Goal: Information Seeking & Learning: Learn about a topic

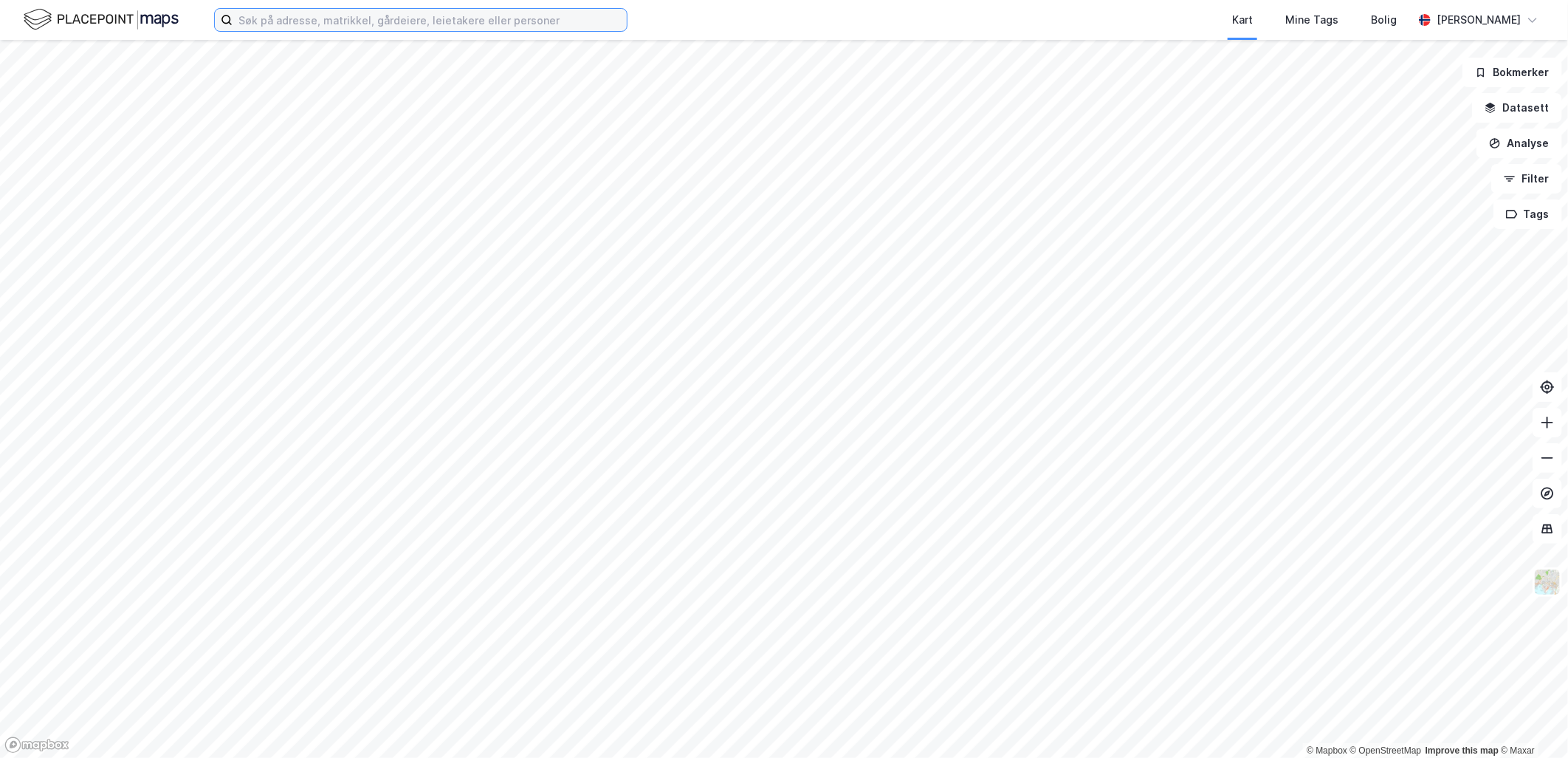
click at [277, 18] on input at bounding box center [429, 20] width 394 height 22
click at [290, 24] on input at bounding box center [429, 20] width 394 height 22
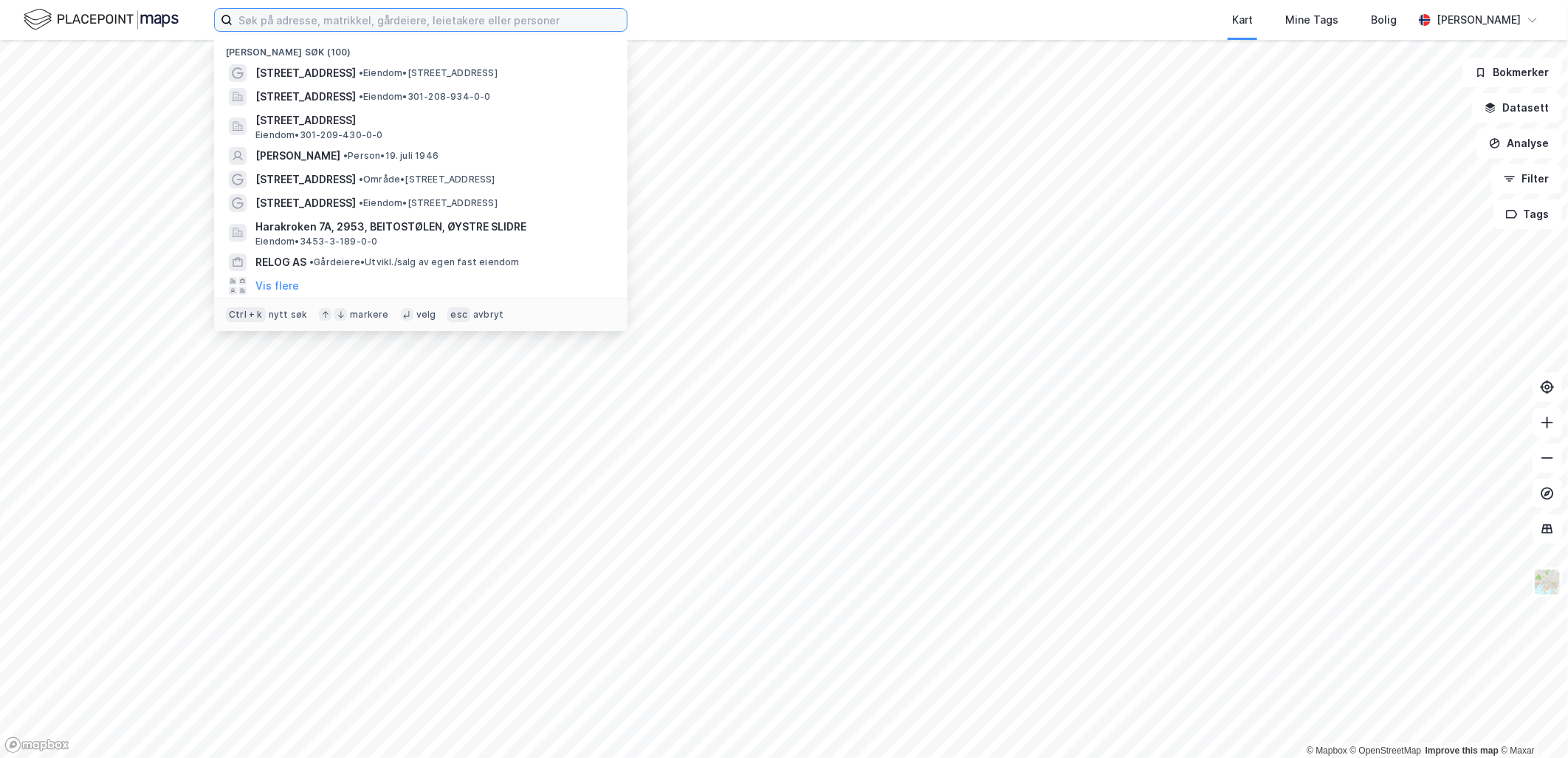
click at [329, 17] on input at bounding box center [429, 20] width 394 height 22
click at [319, 23] on input at bounding box center [429, 20] width 394 height 22
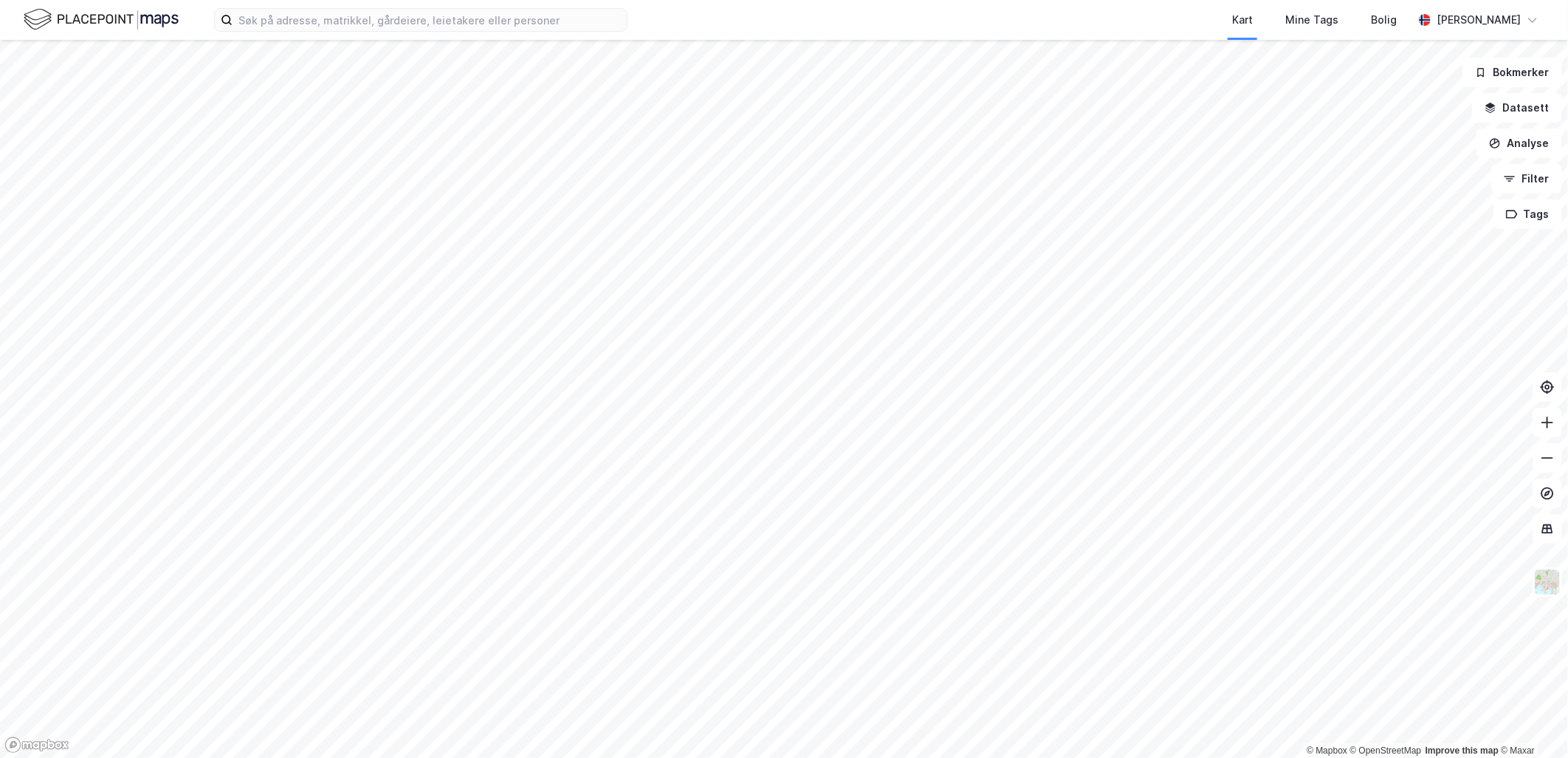
click at [211, 23] on div "Kart Mine Tags Bolig [PERSON_NAME]" at bounding box center [784, 19] width 1568 height 40
click at [276, 20] on input at bounding box center [429, 20] width 394 height 22
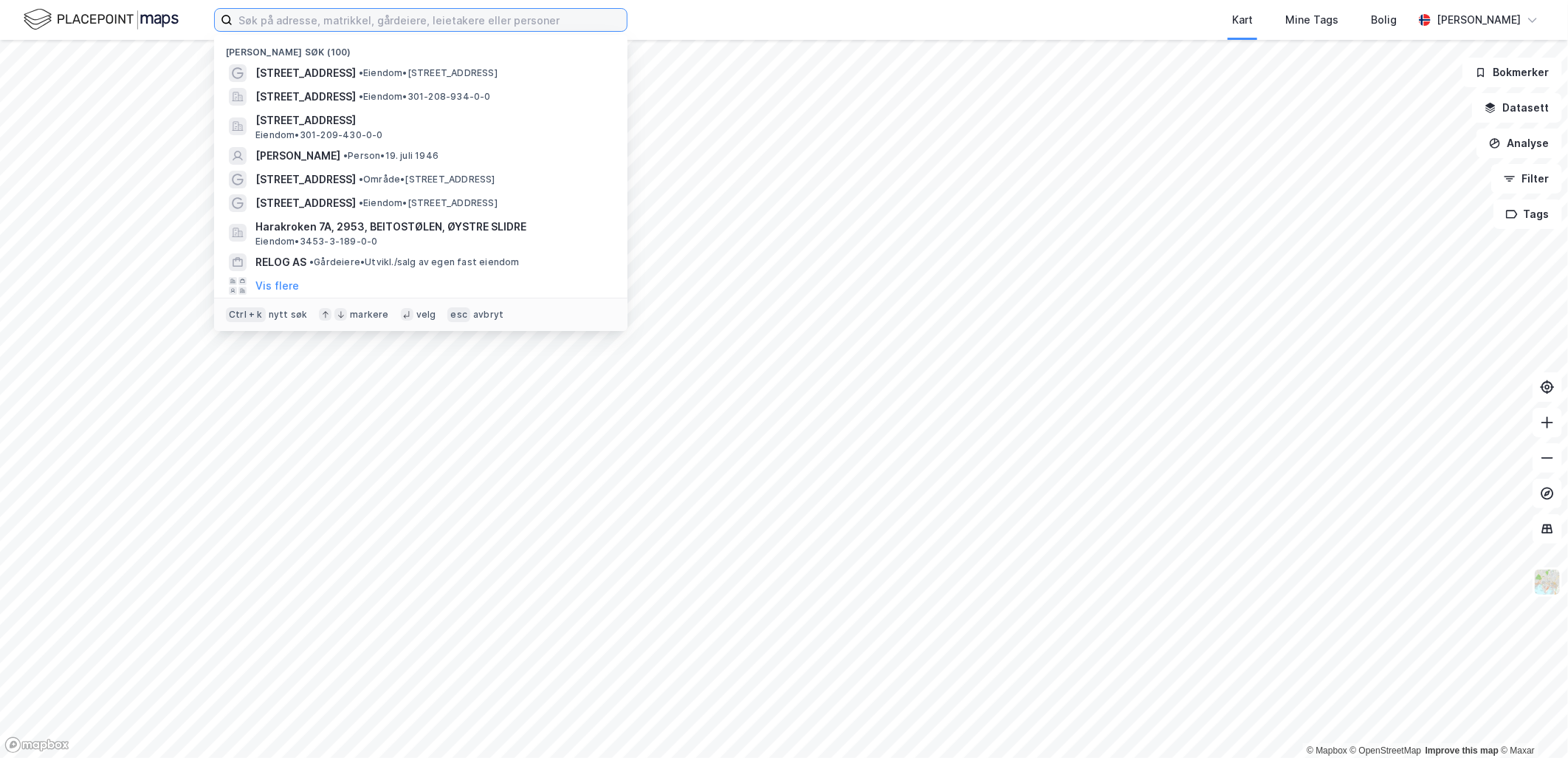
click at [276, 20] on input at bounding box center [429, 20] width 394 height 22
click at [338, 22] on input at bounding box center [429, 20] width 394 height 22
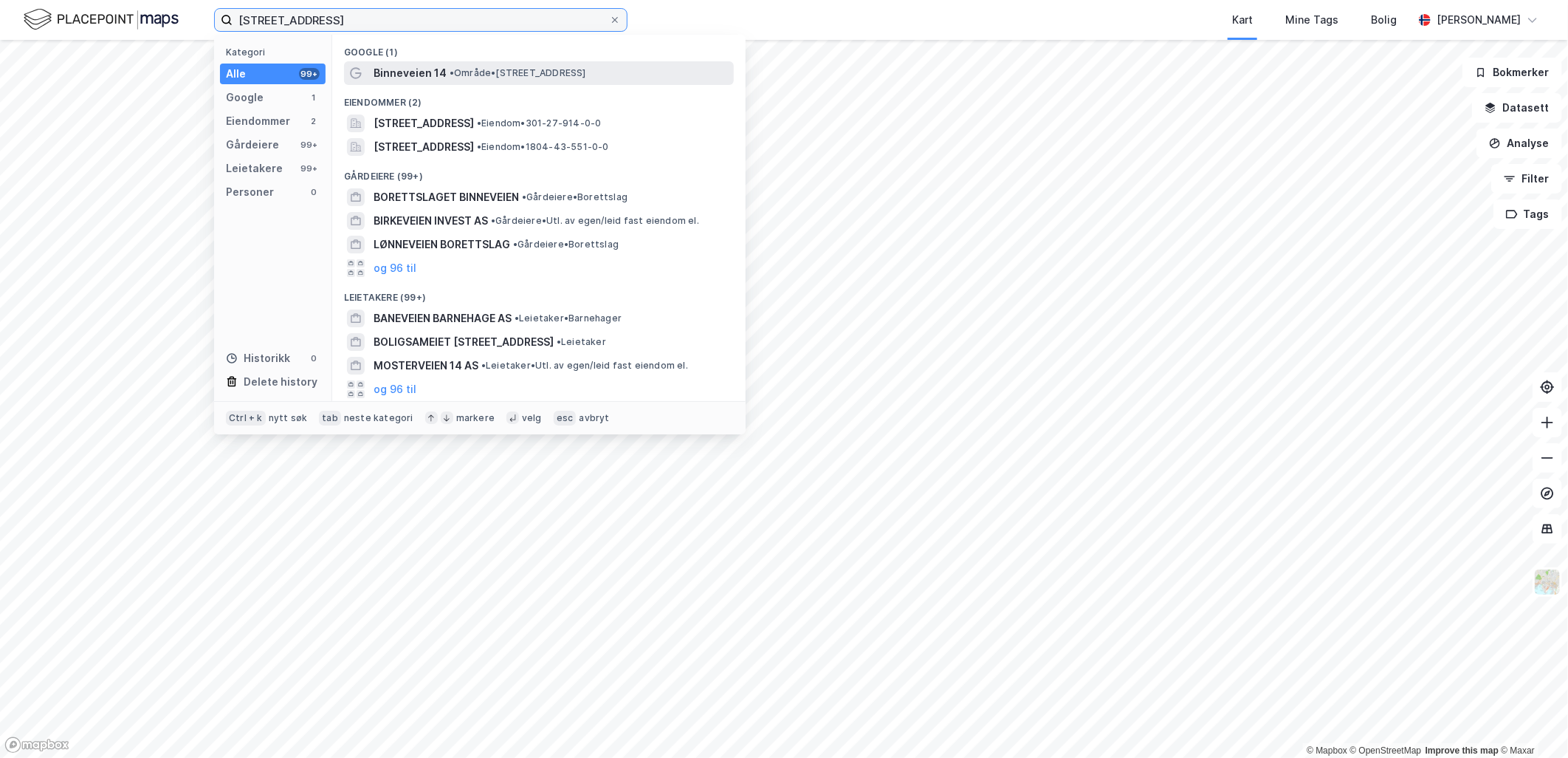
type input "[STREET_ADDRESS]"
click at [513, 83] on div "Binneveien 14 • Område • [STREET_ADDRESS]" at bounding box center [539, 73] width 389 height 24
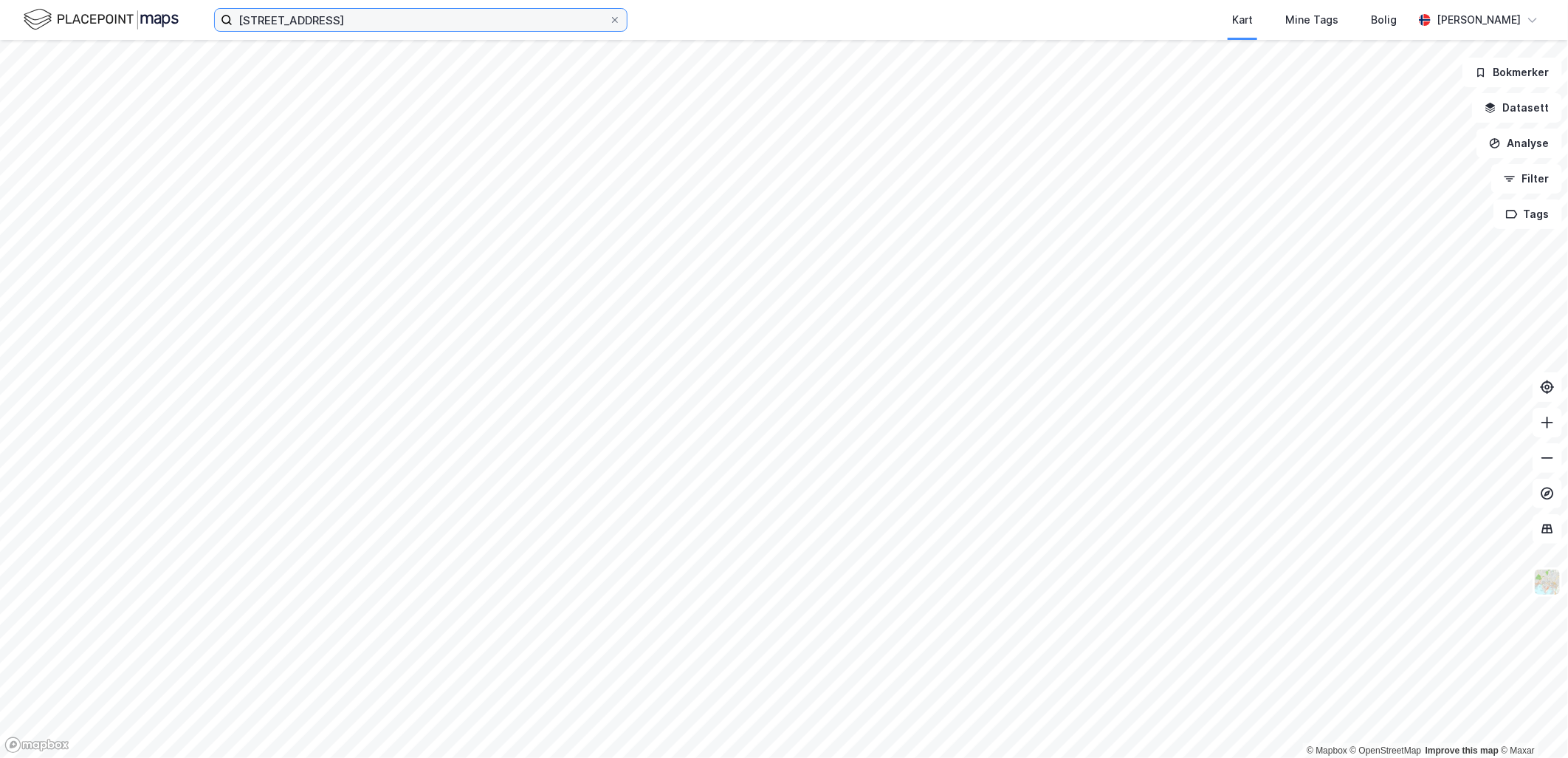
click at [340, 15] on input "[STREET_ADDRESS]" at bounding box center [421, 20] width 377 height 22
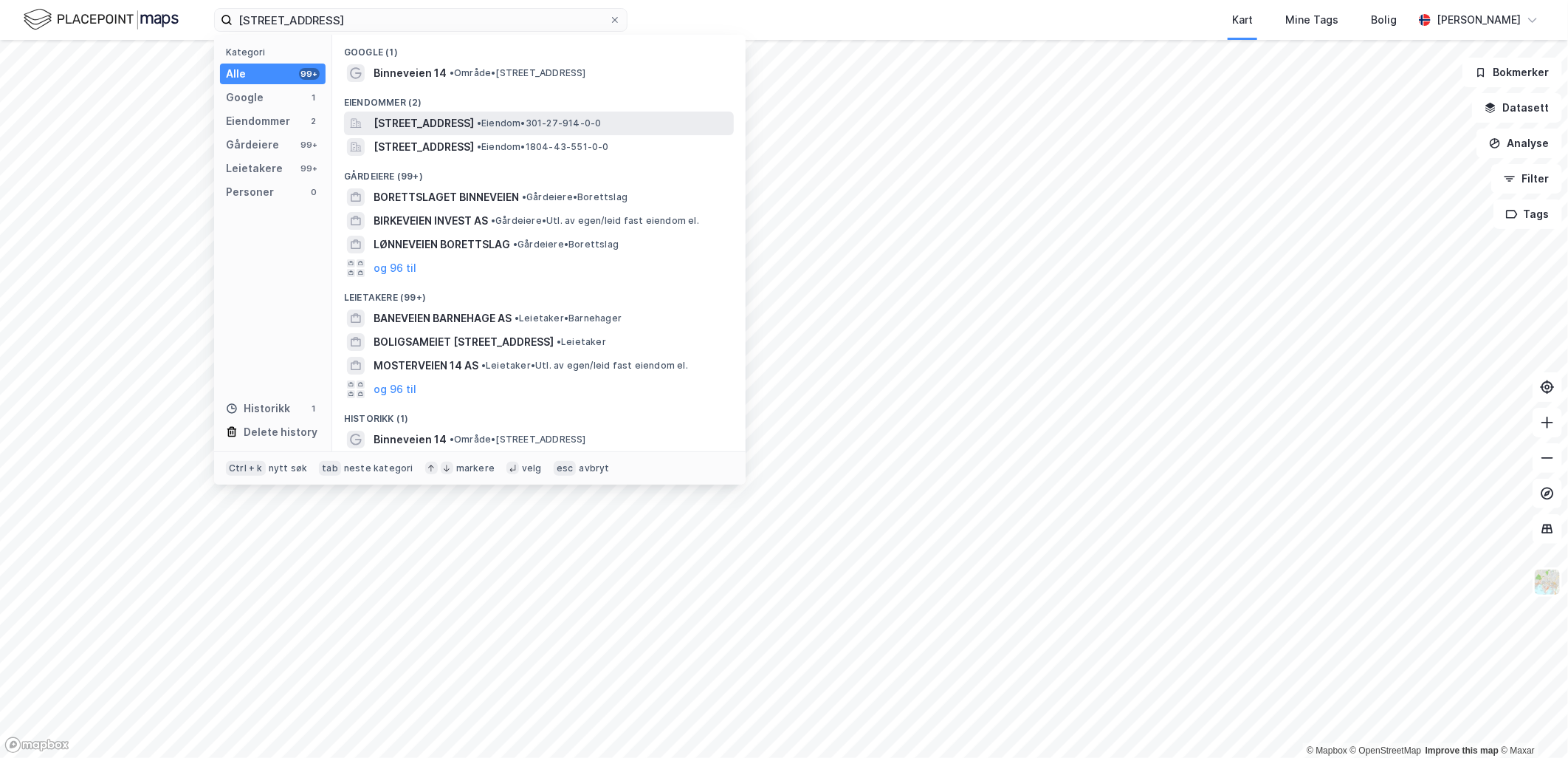
click at [473, 127] on span "[STREET_ADDRESS]" at bounding box center [424, 123] width 101 height 18
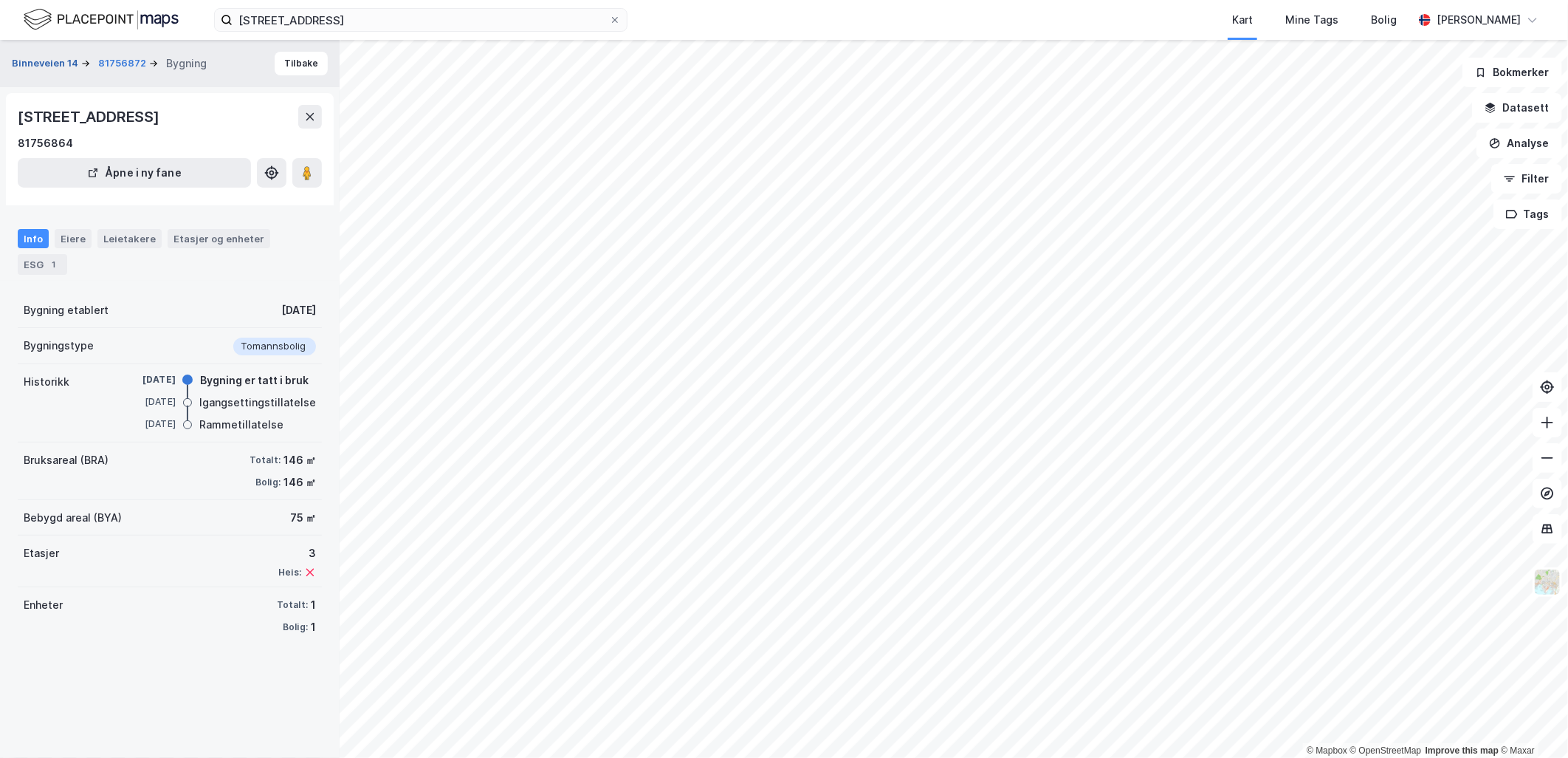
click at [22, 57] on button "Binneveien 14" at bounding box center [46, 64] width 69 height 15
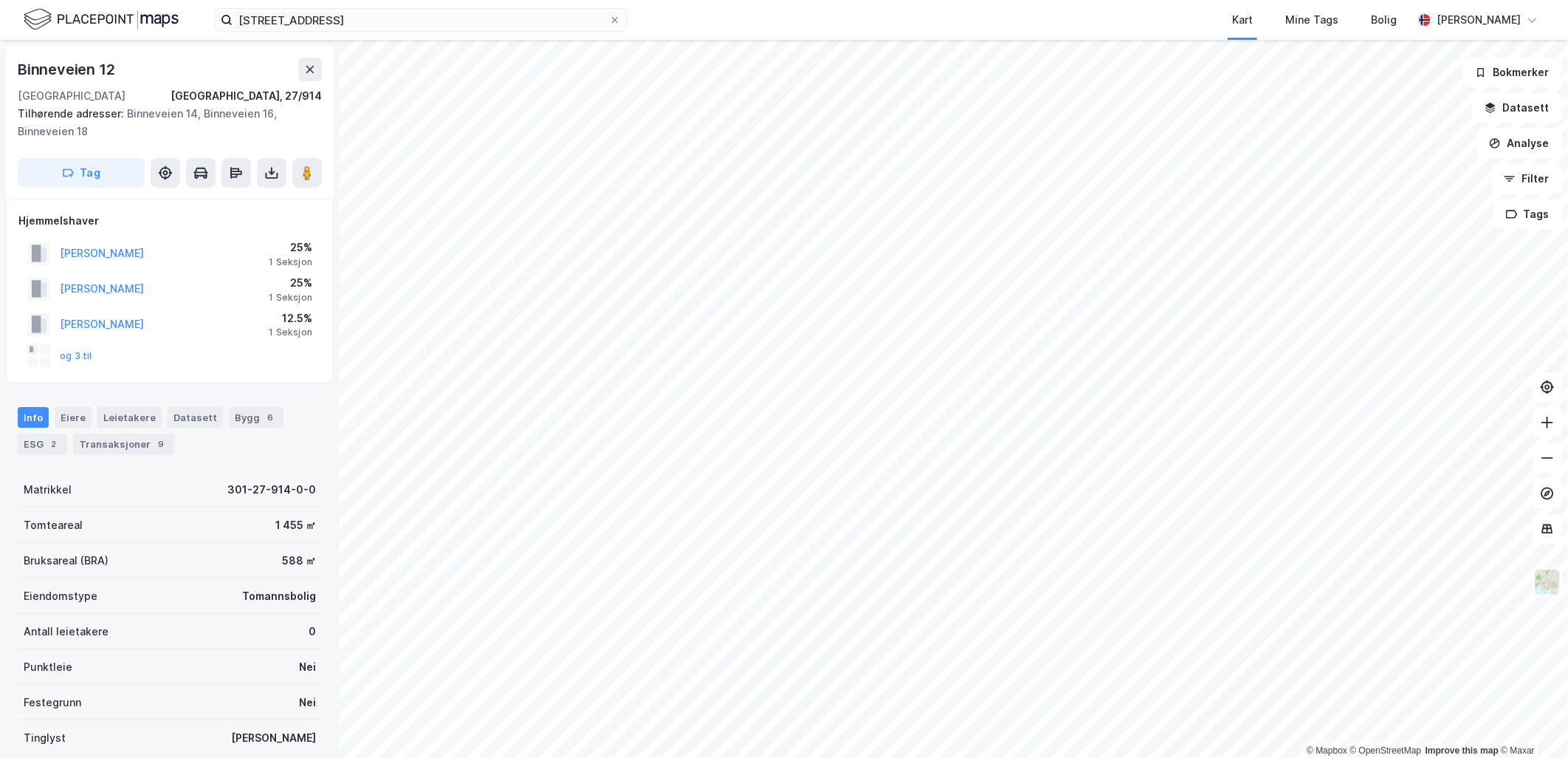
scroll to position [164, 0]
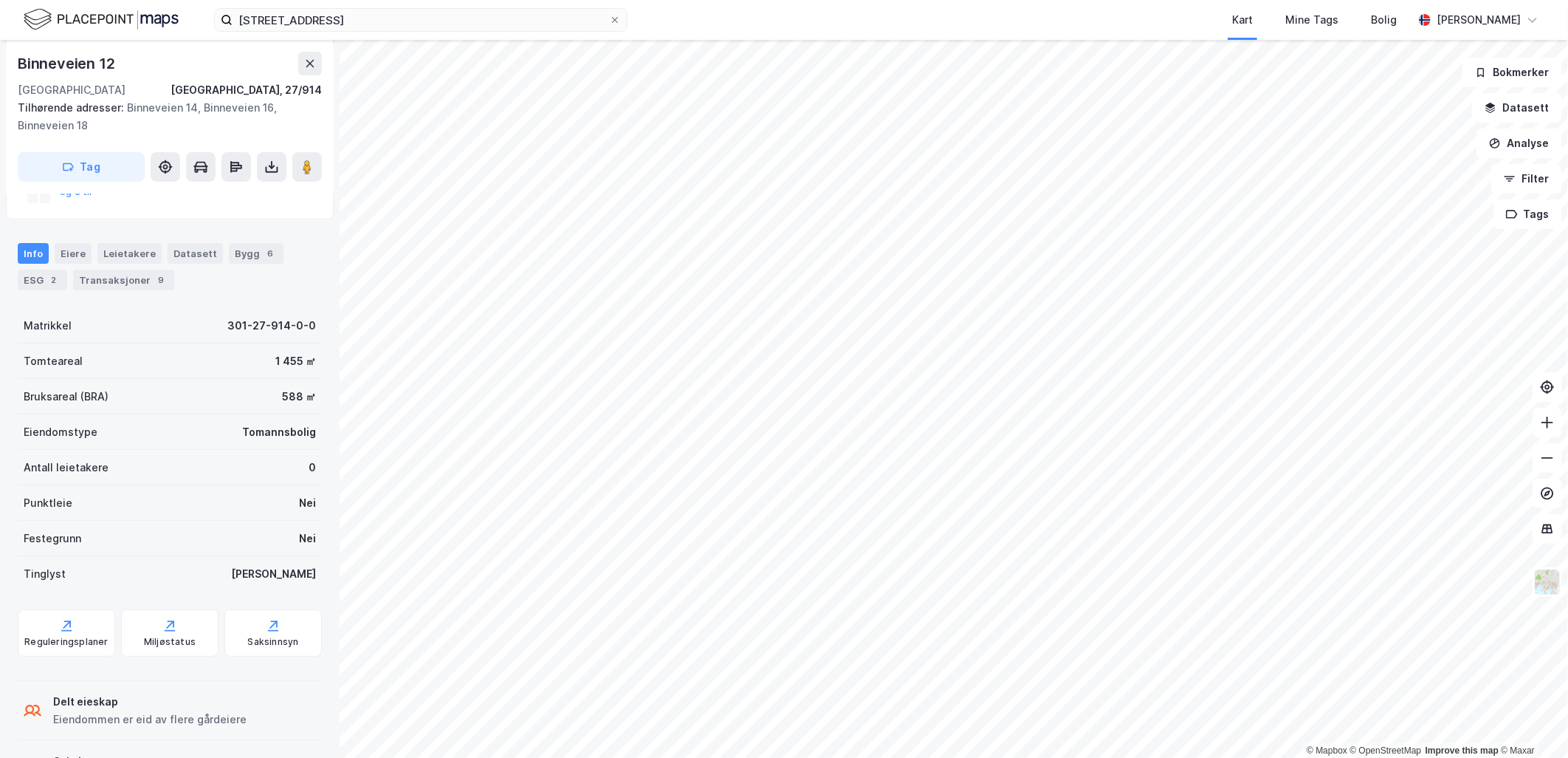
click at [131, 293] on div "Info [PERSON_NAME] Datasett Bygg 6 ESG 2 Transaksjoner 9" at bounding box center [170, 260] width 340 height 71
click at [138, 282] on div "Transaksjoner 9" at bounding box center [124, 280] width 102 height 20
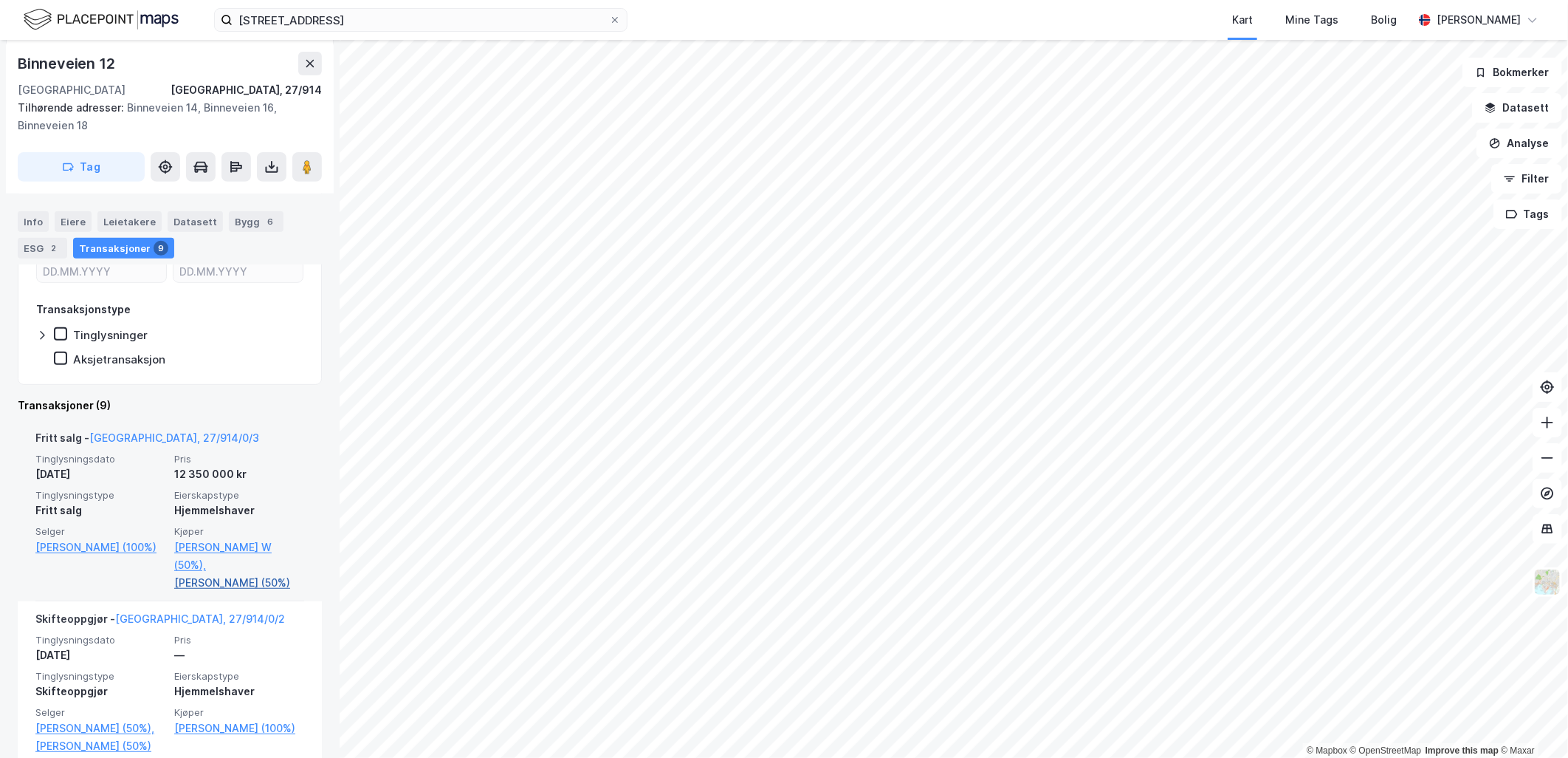
scroll to position [328, 0]
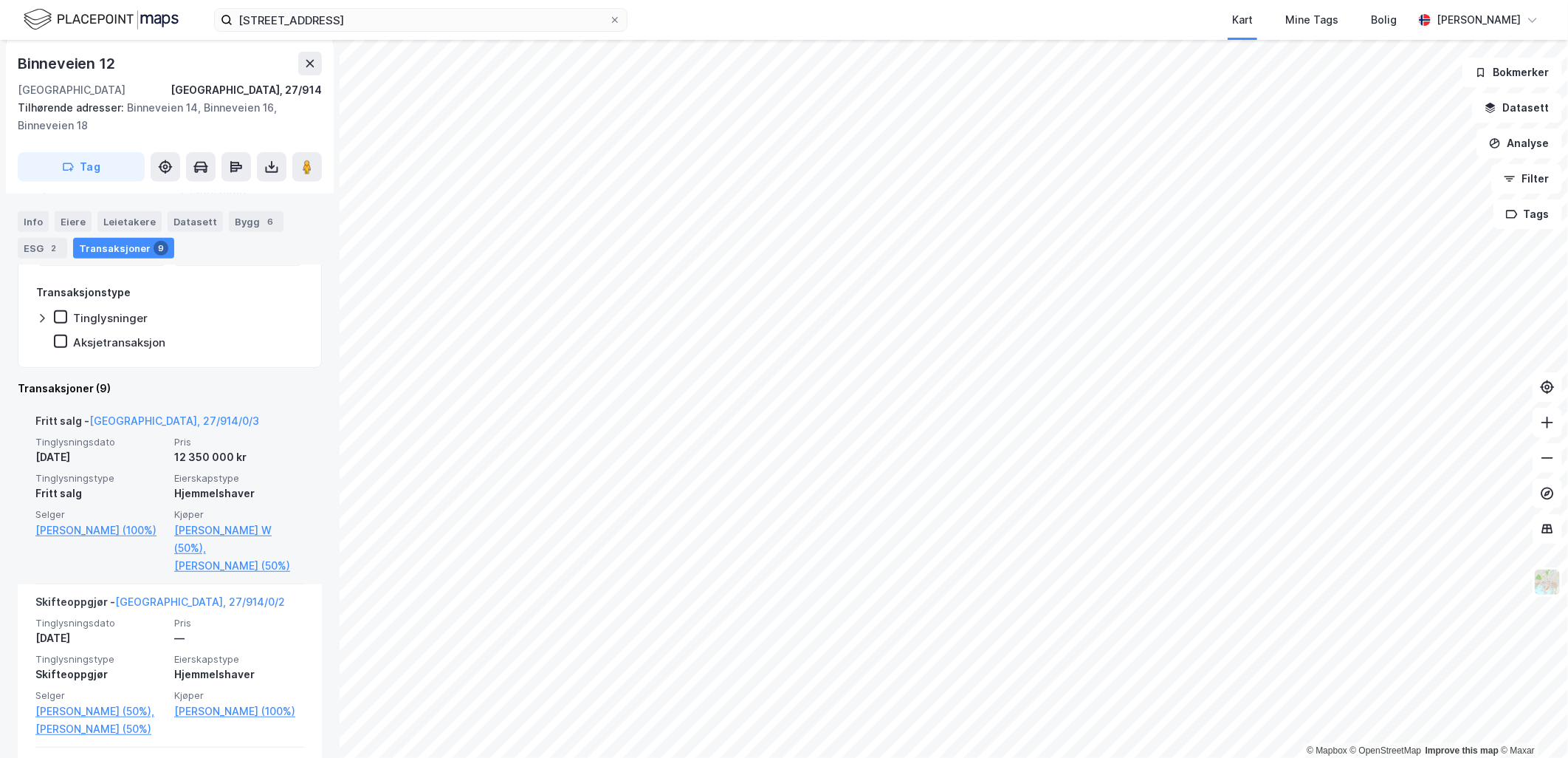
drag, startPoint x: 162, startPoint y: 456, endPoint x: 245, endPoint y: 448, distance: 83.4
click at [245, 448] on div "Tinglysningsdato [DATE] Pris 12 350 000 kr Tinglysningstype Fritt salg Eierskap…" at bounding box center [169, 505] width 269 height 138
drag, startPoint x: 245, startPoint y: 448, endPoint x: 304, endPoint y: 582, distance: 146.4
click at [304, 582] on div "Fritt salg - [GEOGRAPHIC_DATA], 27/914/0/3 Tinglysningsdato [DATE] Pris 12 350 …" at bounding box center [170, 494] width 305 height 181
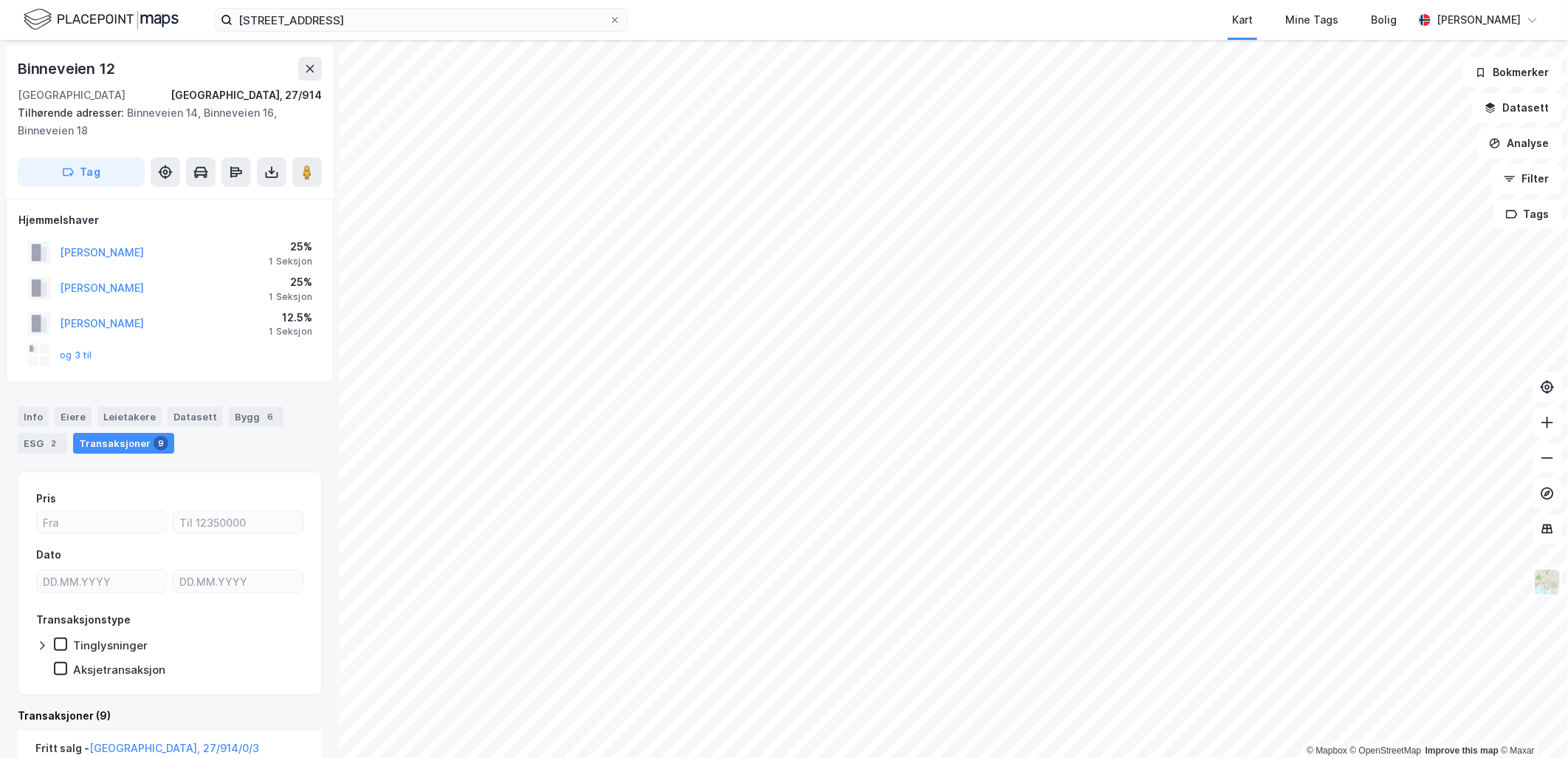
scroll to position [0, 0]
click at [318, 67] on button at bounding box center [310, 69] width 24 height 24
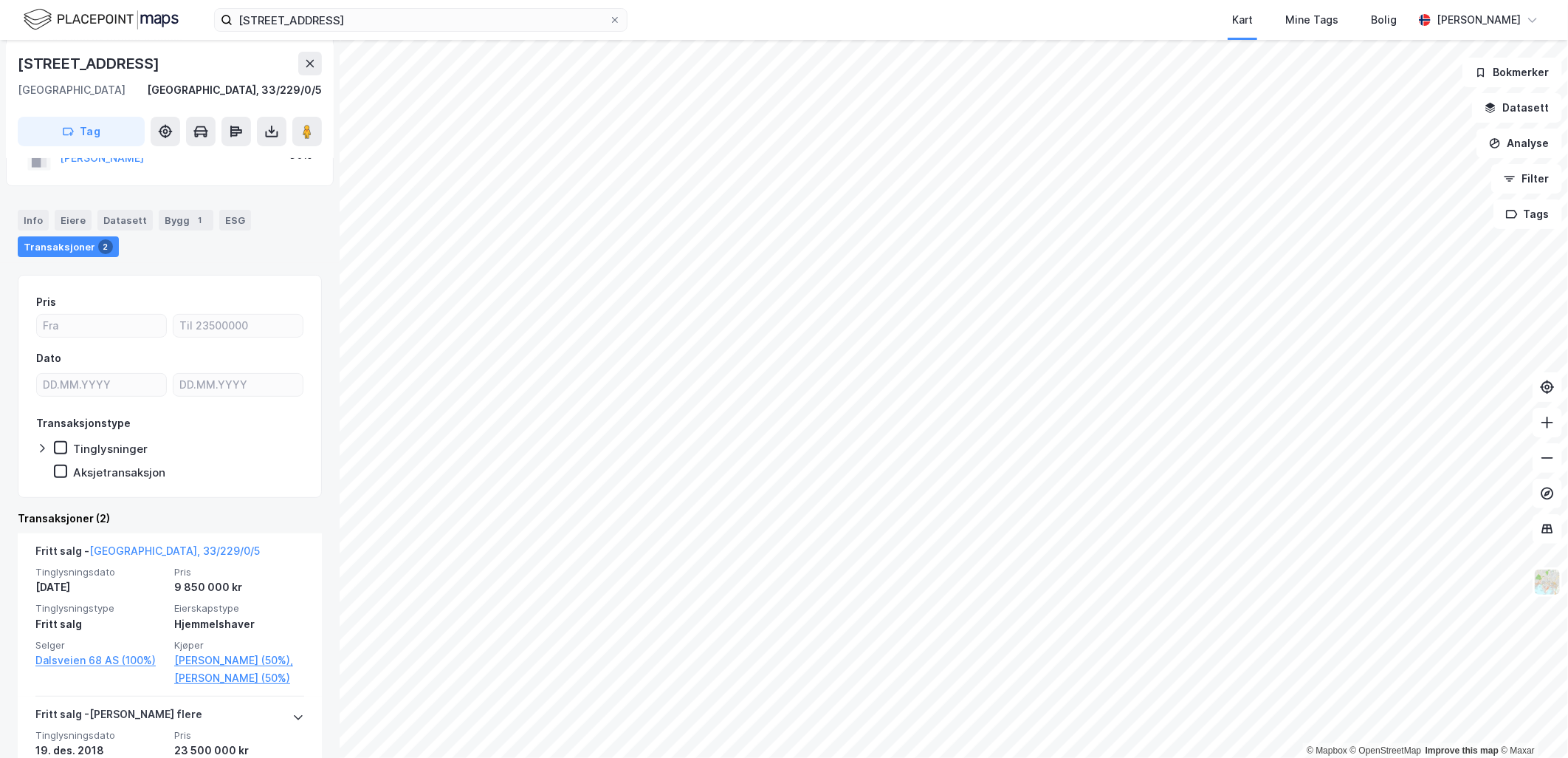
scroll to position [82, 0]
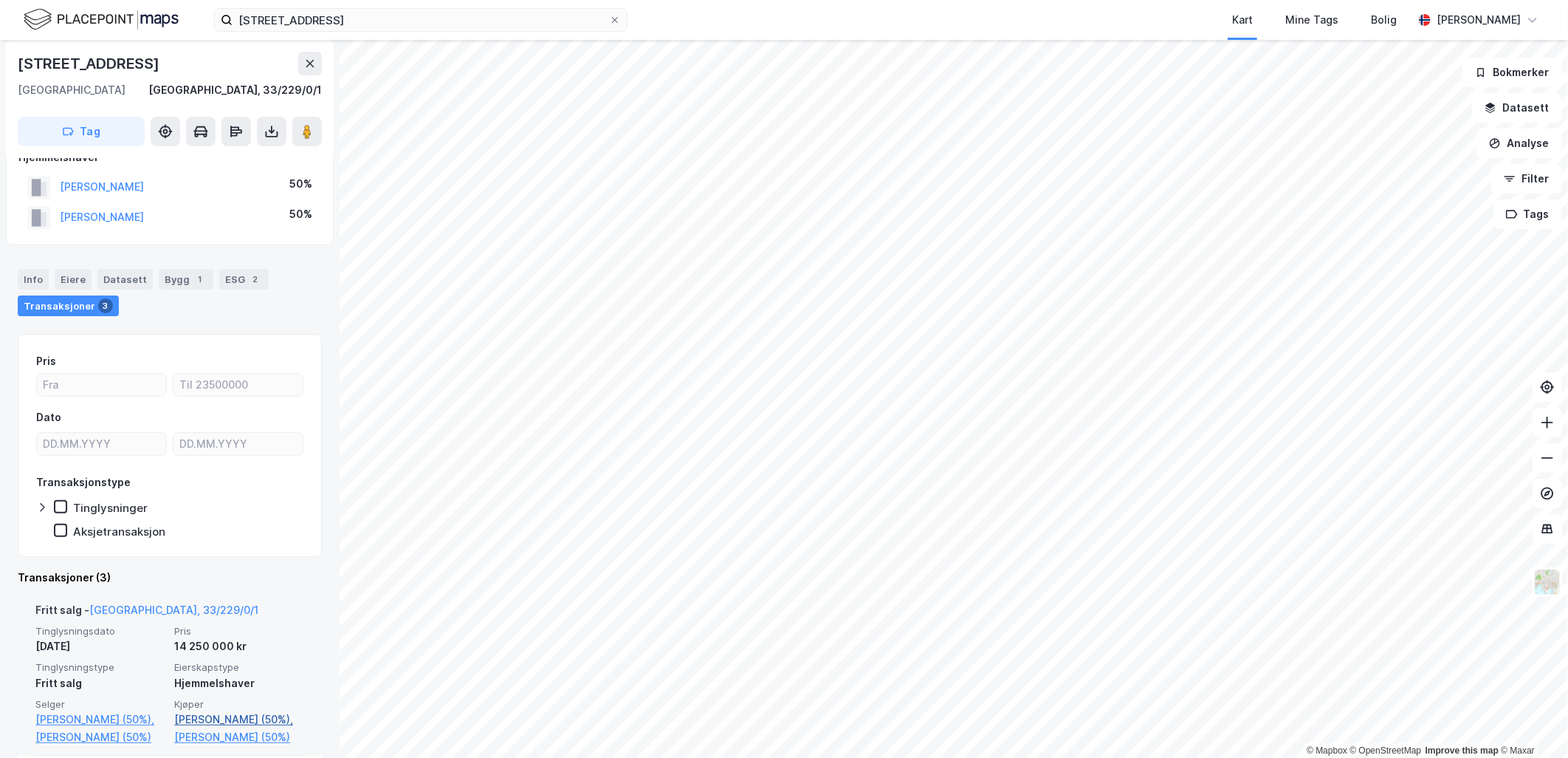
scroll to position [246, 0]
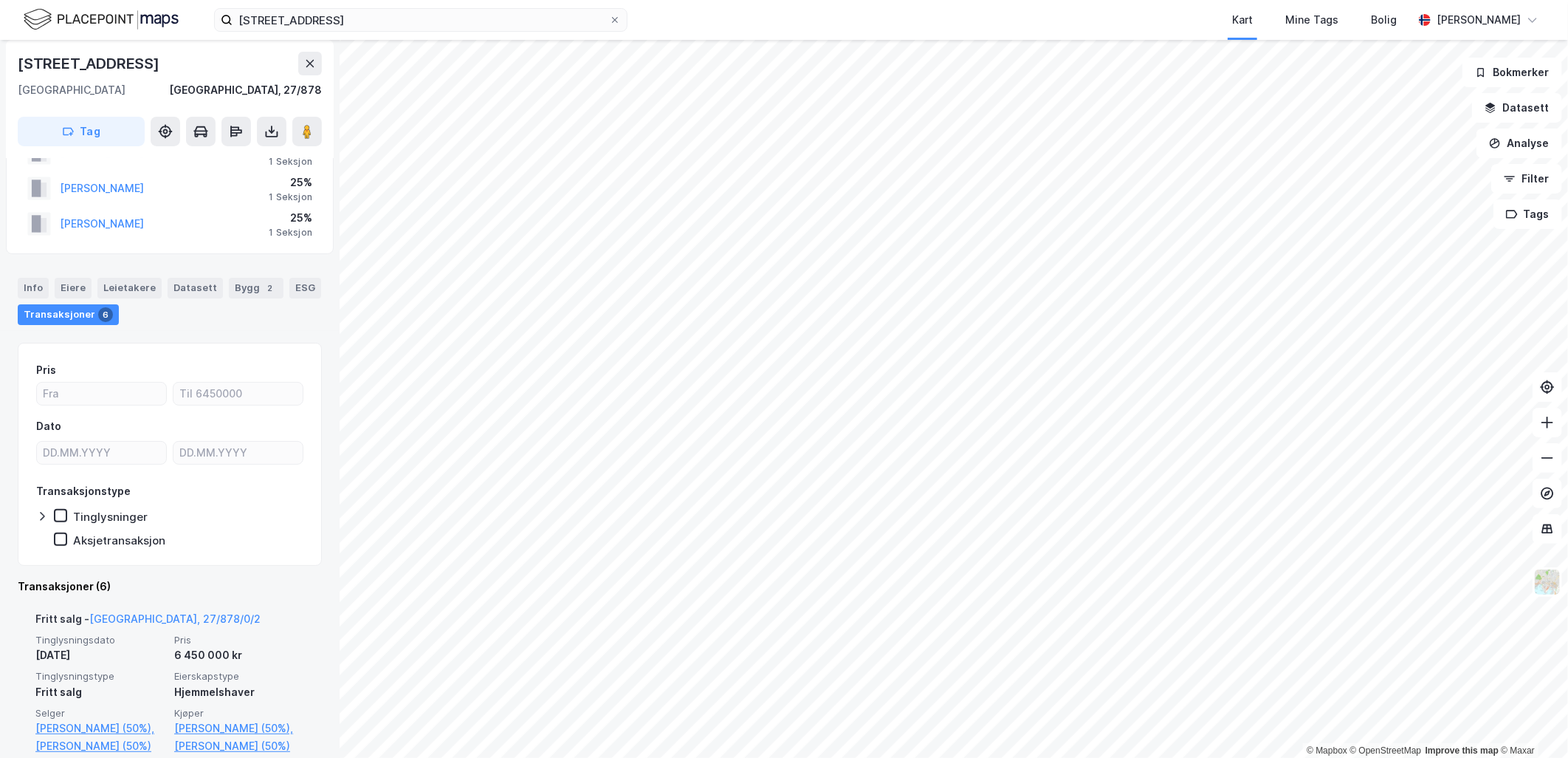
scroll to position [164, 0]
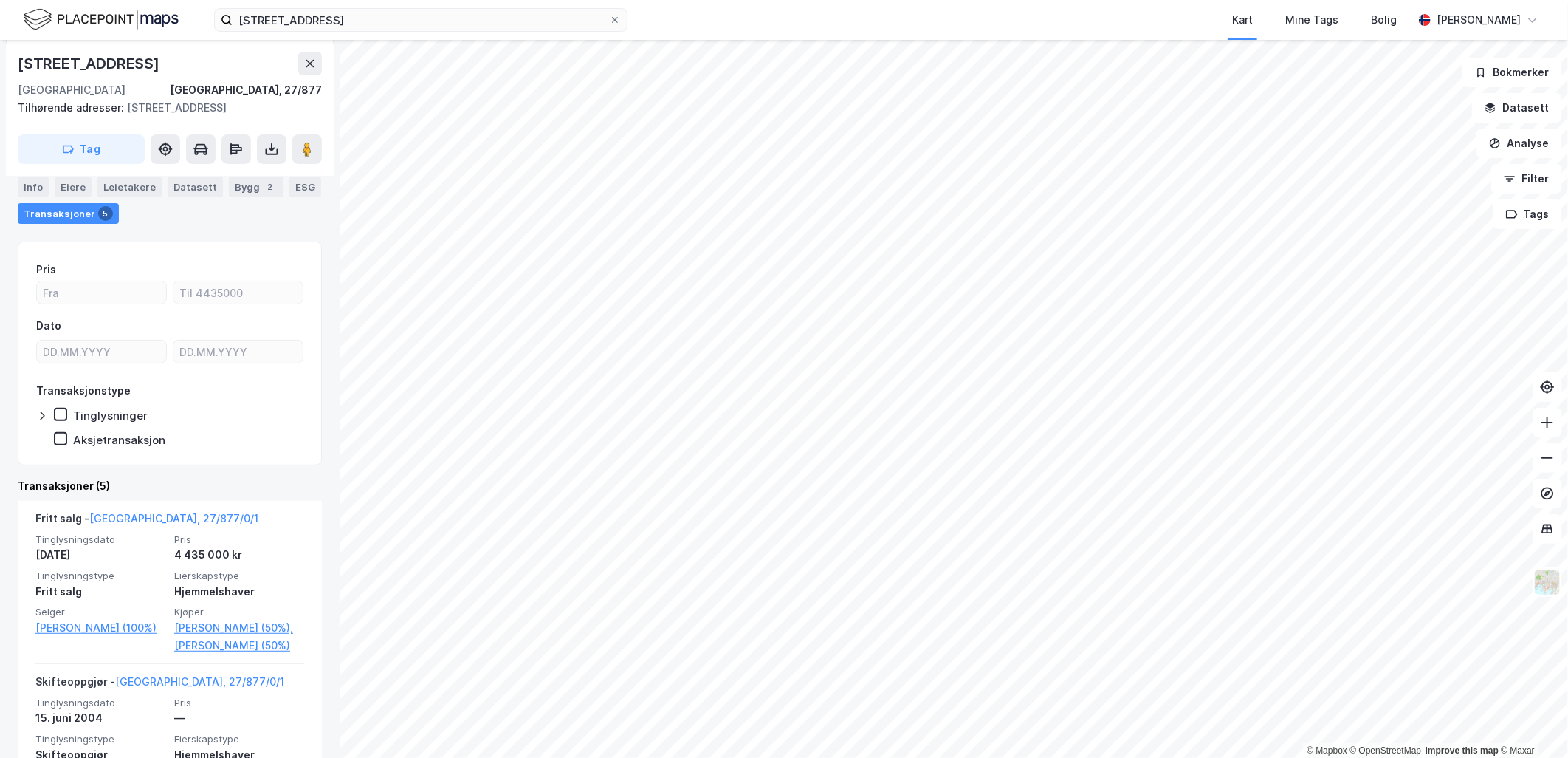
scroll to position [246, 0]
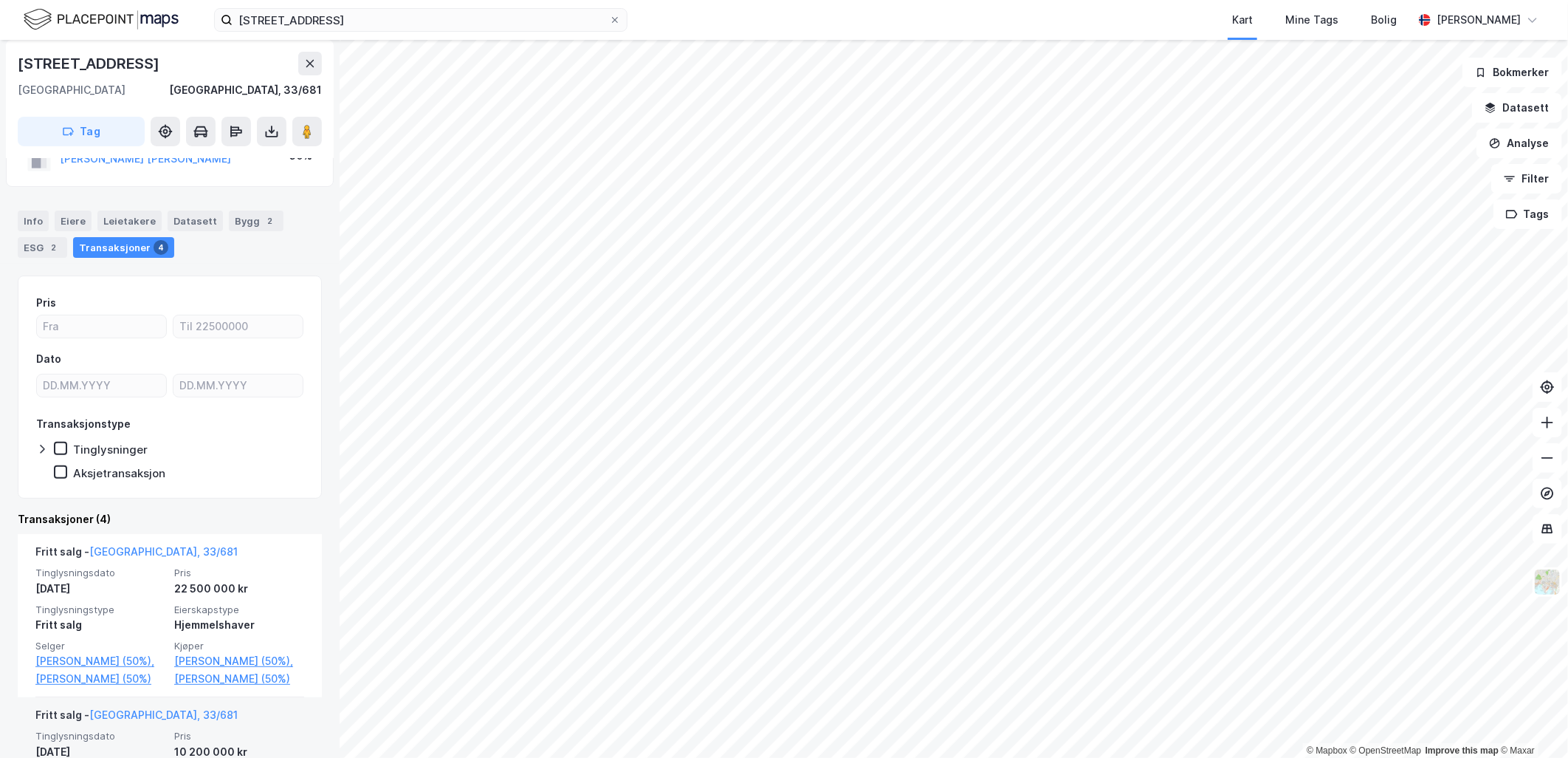
scroll to position [164, 0]
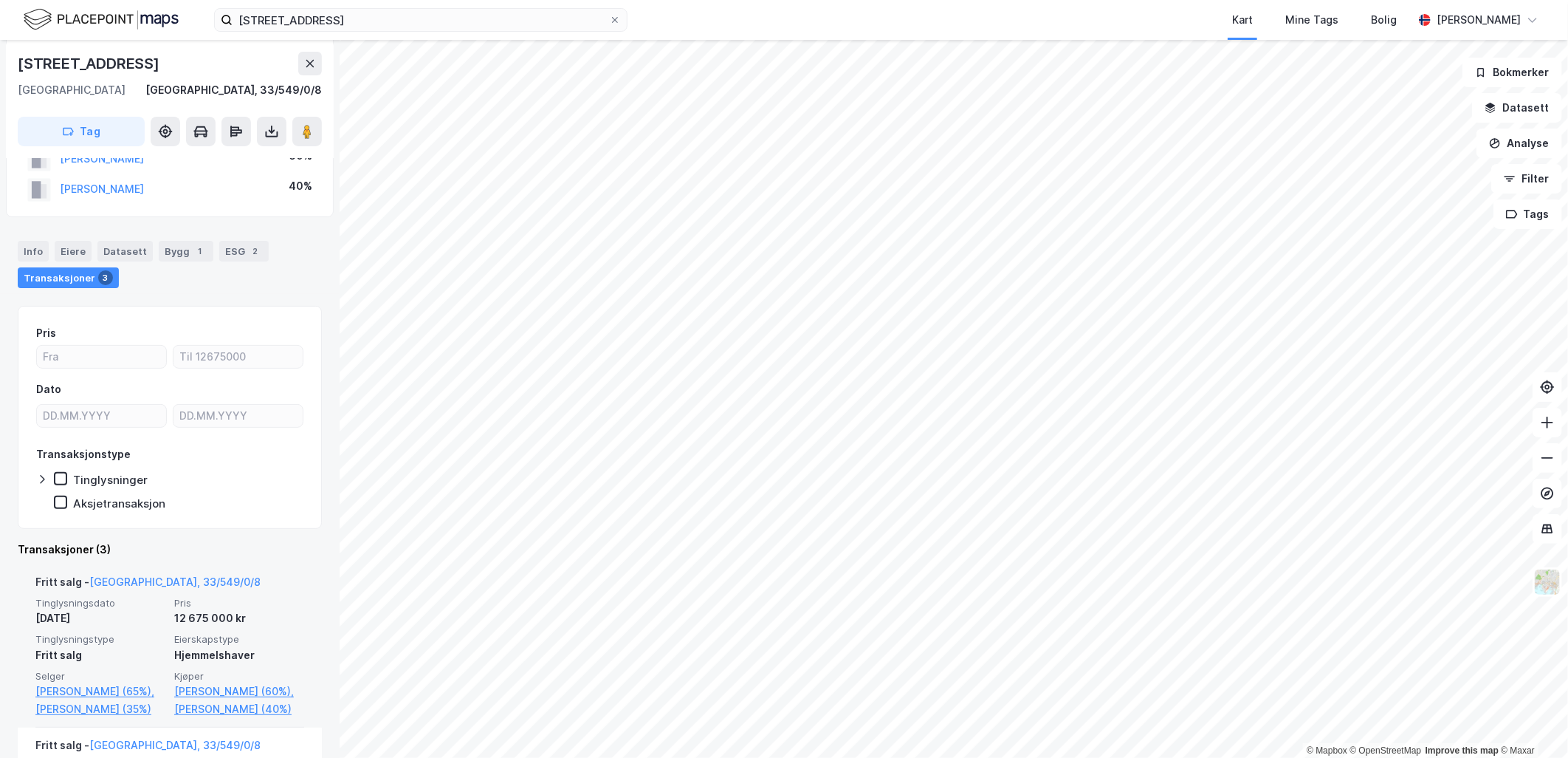
scroll to position [246, 0]
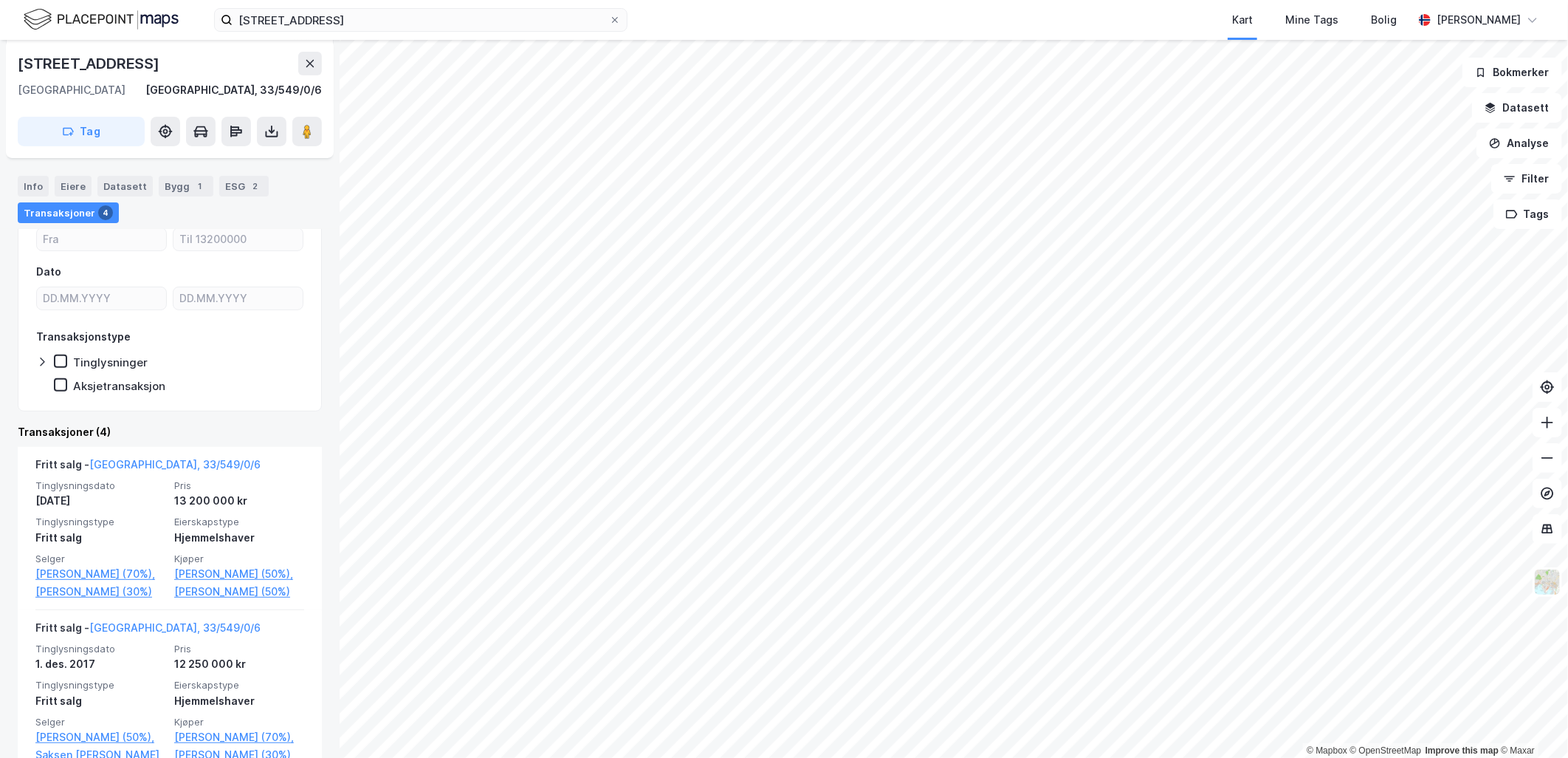
scroll to position [246, 0]
